Goal: Find specific page/section: Find specific page/section

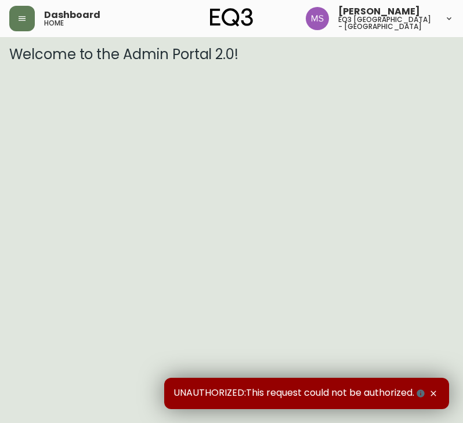
drag, startPoint x: 34, startPoint y: 19, endPoint x: 35, endPoint y: 32, distance: 12.8
click at [34, 20] on button "button" at bounding box center [22, 19] width 26 height 26
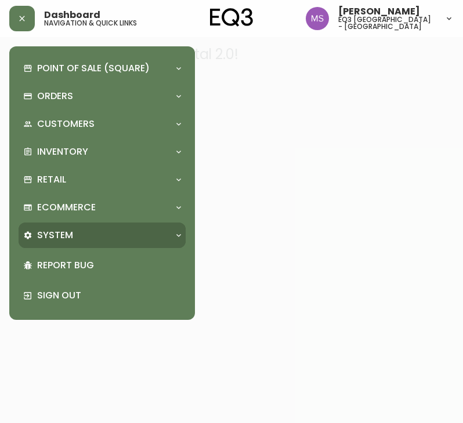
click at [106, 240] on div "System" at bounding box center [96, 235] width 146 height 13
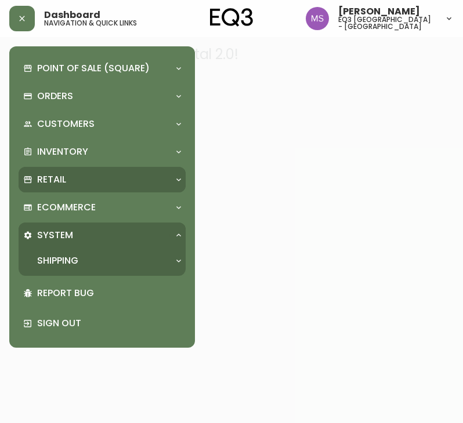
click at [90, 177] on div "Retail" at bounding box center [96, 179] width 146 height 13
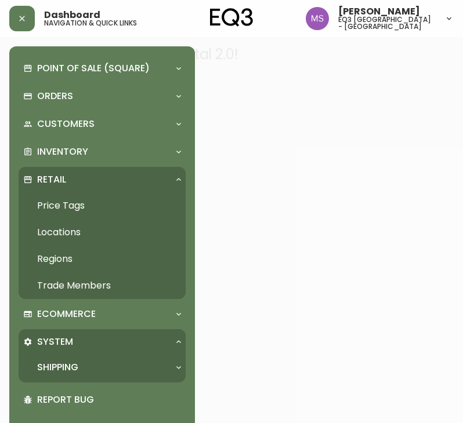
click at [63, 285] on link "Trade Members" at bounding box center [102, 285] width 167 height 27
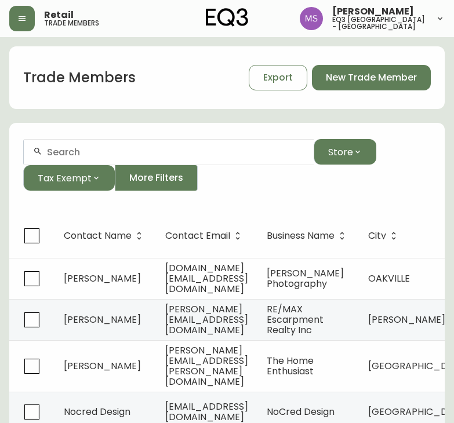
click at [157, 154] on input "text" at bounding box center [175, 152] width 257 height 11
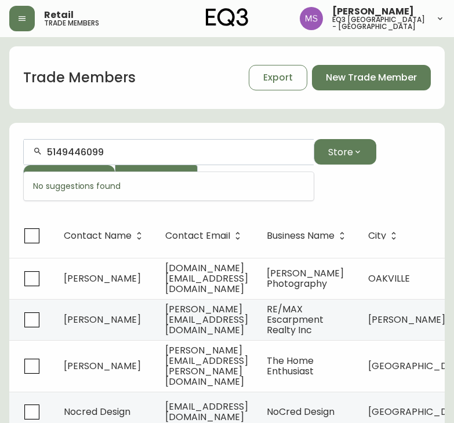
drag, startPoint x: 115, startPoint y: 145, endPoint x: -1, endPoint y: 179, distance: 120.7
click at [0, 179] on html "Retail trade members [PERSON_NAME] eq3 [GEOGRAPHIC_DATA] - st laurent Trade Mem…" at bounding box center [227, 357] width 454 height 714
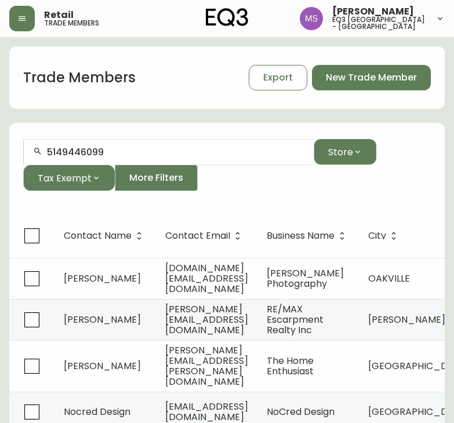
drag, startPoint x: 180, startPoint y: 167, endPoint x: -1, endPoint y: 164, distance: 180.9
click at [0, 164] on html "Retail trade members [PERSON_NAME] eq3 [GEOGRAPHIC_DATA] - st laurent Trade Mem…" at bounding box center [227, 357] width 454 height 714
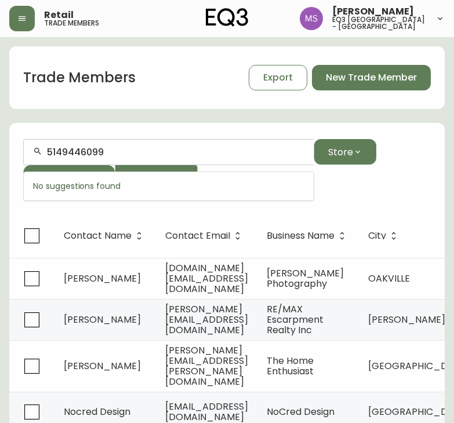
drag, startPoint x: 101, startPoint y: 152, endPoint x: -1, endPoint y: 152, distance: 102.0
click at [0, 152] on html "Retail trade members [PERSON_NAME] eq3 [GEOGRAPHIC_DATA] - st laurent Trade Mem…" at bounding box center [227, 357] width 454 height 714
drag, startPoint x: 202, startPoint y: 153, endPoint x: -1, endPoint y: 150, distance: 202.9
click at [0, 150] on html "Retail trade members [PERSON_NAME] eq3 [GEOGRAPHIC_DATA] - st laurent Trade Mem…" at bounding box center [227, 357] width 454 height 714
click at [422, 189] on div "BIOME CONSTRUCTION Store Tax Exempt More Filters" at bounding box center [227, 165] width 408 height 52
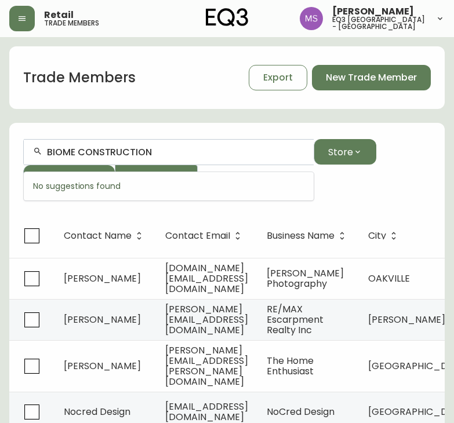
drag, startPoint x: 183, startPoint y: 154, endPoint x: -1, endPoint y: 157, distance: 183.2
click at [0, 157] on html "Retail trade members [PERSON_NAME] eq3 [GEOGRAPHIC_DATA] - st laurent Trade Mem…" at bounding box center [227, 357] width 454 height 714
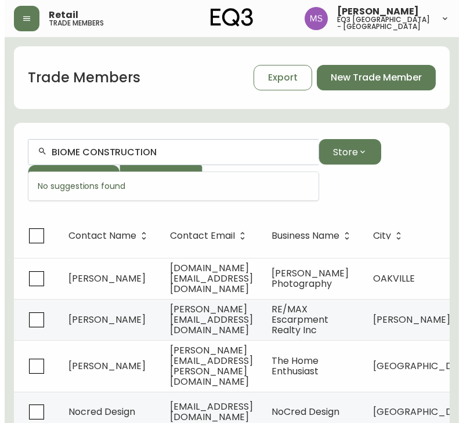
scroll to position [1, 0]
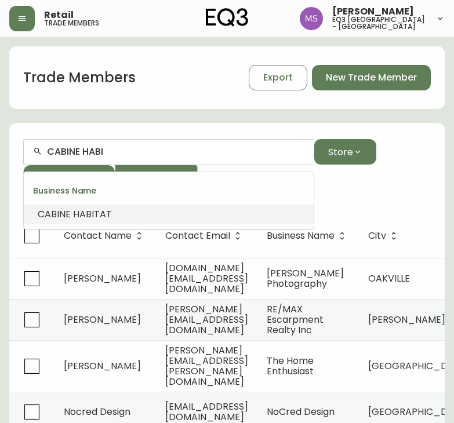
click at [60, 211] on span "CABINE" at bounding box center [54, 214] width 33 height 13
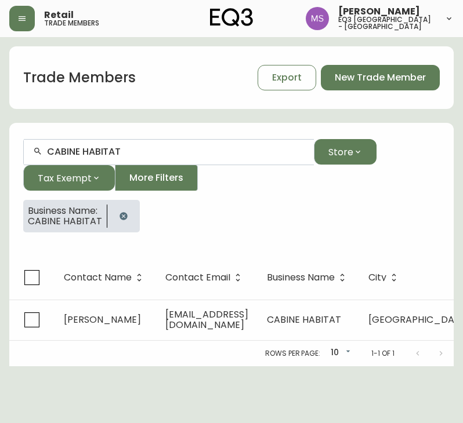
type input "CABINE HABITAT"
